Goal: Check status: Check status

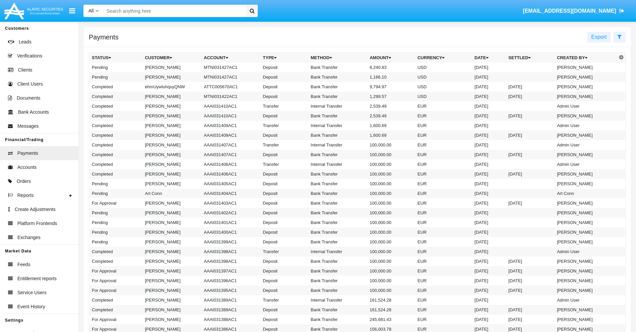
click at [620, 36] on icon at bounding box center [620, 36] width 4 height 5
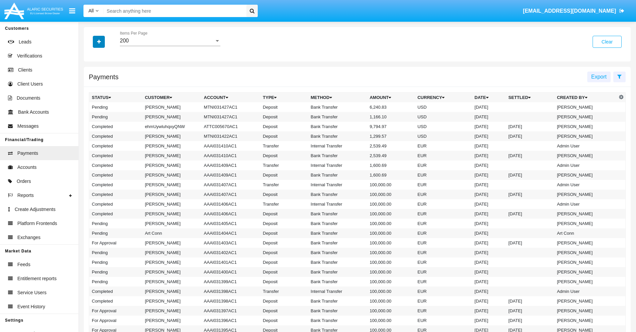
click at [99, 41] on icon "button" at bounding box center [99, 41] width 4 height 5
click at [105, 55] on span "Status" at bounding box center [104, 55] width 15 height 8
click at [92, 58] on input "Status" at bounding box center [92, 58] width 0 height 0
checkbox input "true"
click at [99, 41] on icon "button" at bounding box center [99, 41] width 4 height 5
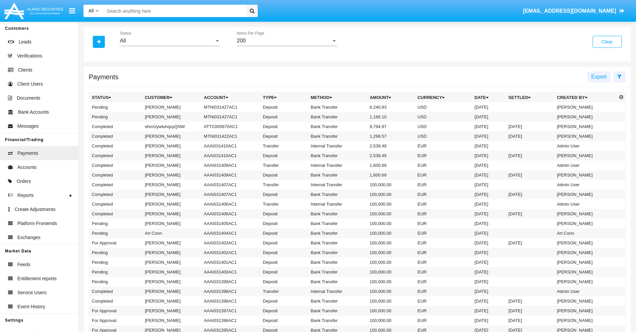
click at [170, 41] on div "All" at bounding box center [167, 41] width 95 height 6
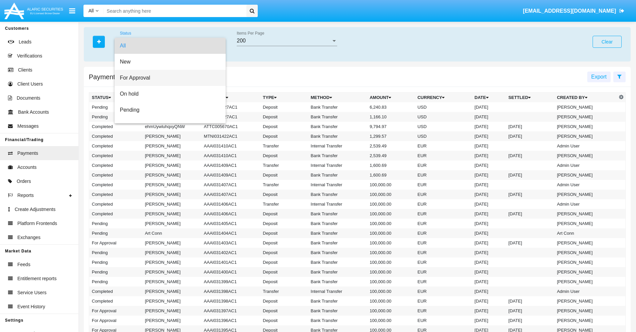
click at [168, 78] on span "For Approval" at bounding box center [170, 78] width 101 height 16
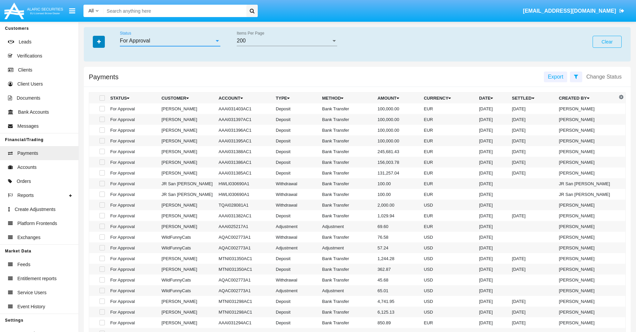
click at [99, 41] on icon "button" at bounding box center [99, 41] width 4 height 5
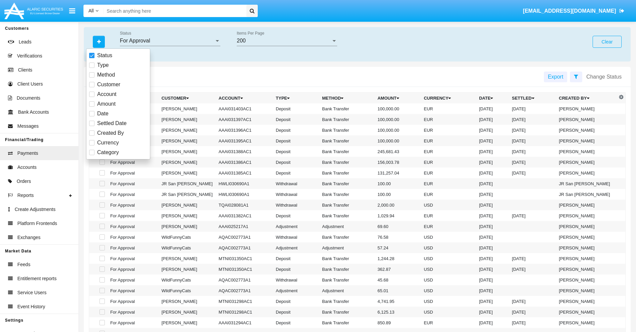
click at [108, 143] on span "Currency" at bounding box center [108, 143] width 22 height 8
click at [92, 145] on input "Currency" at bounding box center [92, 145] width 0 height 0
checkbox input "true"
click at [99, 41] on icon "button" at bounding box center [99, 41] width 4 height 5
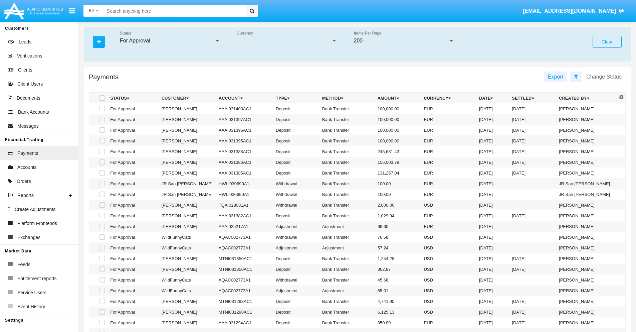
click at [287, 41] on span "Currency" at bounding box center [284, 41] width 95 height 6
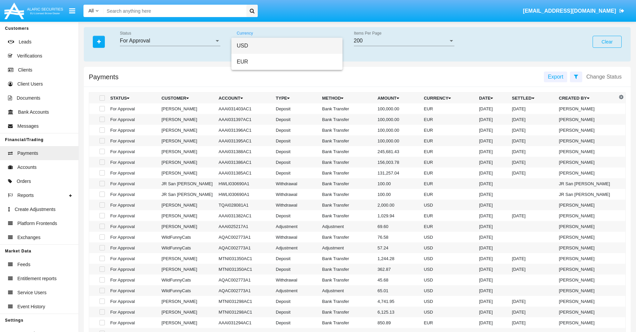
click at [287, 46] on span "USD" at bounding box center [287, 46] width 101 height 16
